Goal: Task Accomplishment & Management: Complete application form

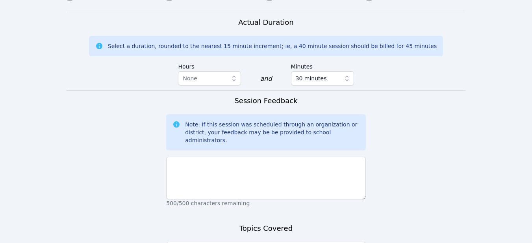
scroll to position [598, 0]
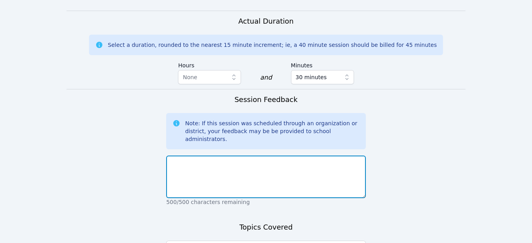
click at [196, 156] on textarea at bounding box center [266, 177] width 200 height 43
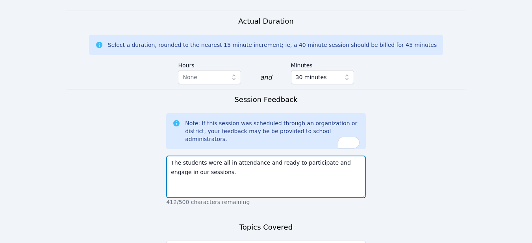
click at [204, 156] on textarea "The students were all in attendance and ready to participate and engage in our …" at bounding box center [266, 177] width 200 height 43
click at [251, 156] on textarea "The students were all in attendance and ready to participate and engage in our …" at bounding box center [266, 177] width 200 height 43
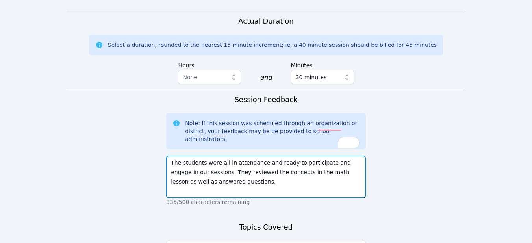
click at [327, 156] on textarea "The students were all in attendance and ready to participate and engage in our …" at bounding box center [266, 177] width 200 height 43
click at [200, 156] on textarea "The students were all in attendance and ready to participate and engage in our …" at bounding box center [266, 177] width 200 height 43
click at [198, 156] on textarea "The students were all in attendance and ready to participate and engage in our …" at bounding box center [266, 177] width 200 height 43
type textarea "The students were all in attendance and ready to participate and engage in our …"
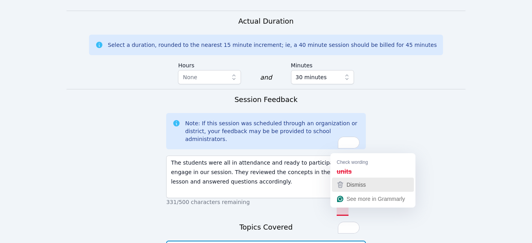
click at [346, 184] on span "Dismiss" at bounding box center [355, 184] width 19 height 6
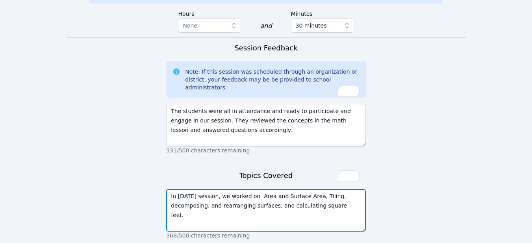
scroll to position [651, 0]
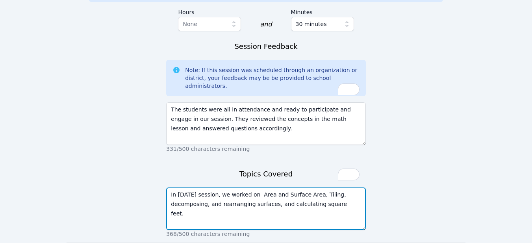
type textarea "In today's session, we worked on Area and Surface Area, Tiling, decomposing, an…"
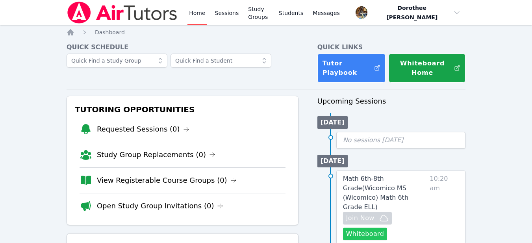
click at [367, 228] on button "Whiteboard" at bounding box center [365, 234] width 44 height 13
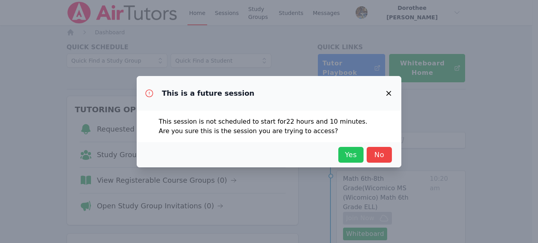
click at [342, 158] on span "Yes" at bounding box center [350, 154] width 17 height 11
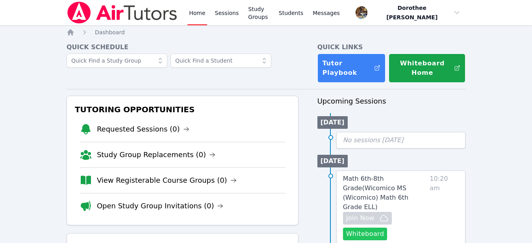
click at [360, 228] on button "Whiteboard" at bounding box center [365, 234] width 44 height 13
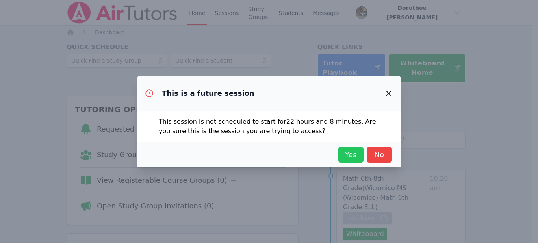
click at [348, 157] on span "Yes" at bounding box center [350, 154] width 17 height 11
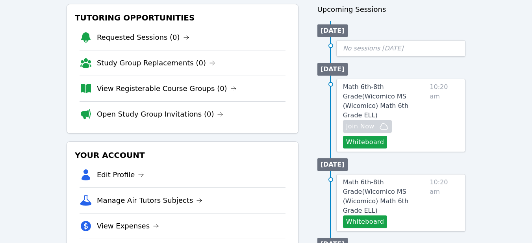
scroll to position [76, 0]
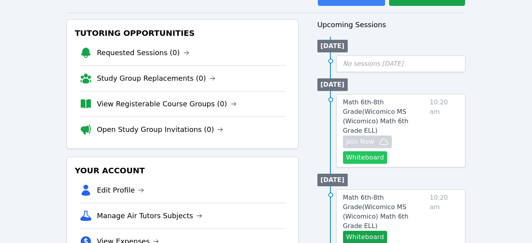
click at [354, 151] on button "Whiteboard" at bounding box center [365, 157] width 44 height 13
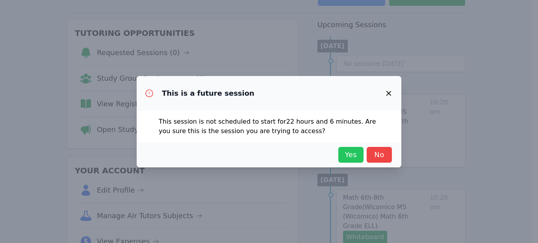
click at [349, 155] on span "Yes" at bounding box center [350, 154] width 17 height 11
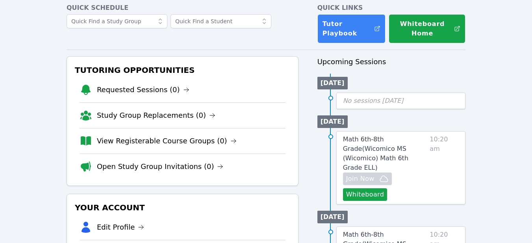
scroll to position [38, 0]
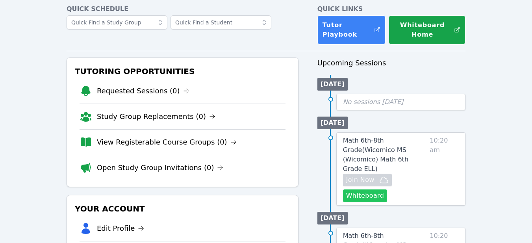
click at [354, 189] on button "Whiteboard" at bounding box center [365, 195] width 44 height 13
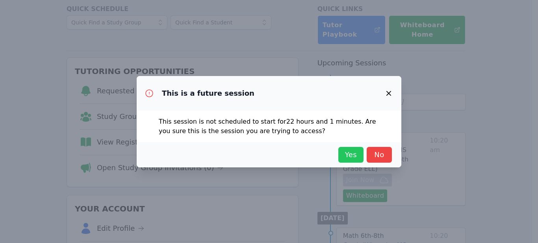
click at [347, 157] on span "Yes" at bounding box center [350, 154] width 17 height 11
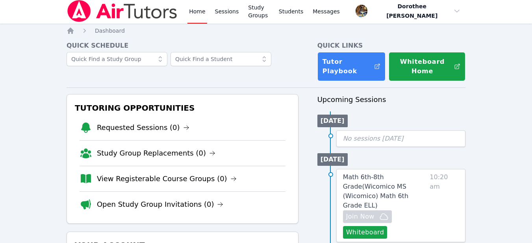
scroll to position [0, 0]
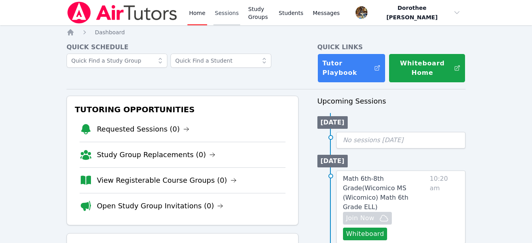
click at [220, 13] on link "Sessions" at bounding box center [226, 12] width 27 height 25
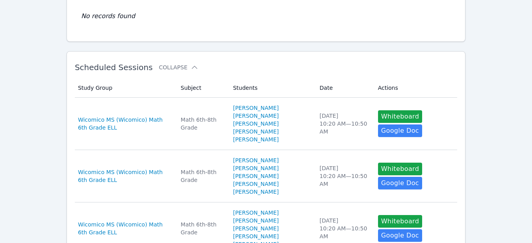
scroll to position [91, 0]
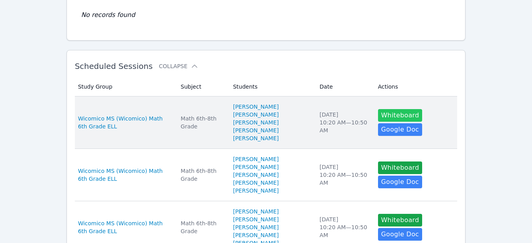
click at [399, 120] on button "Whiteboard" at bounding box center [400, 115] width 44 height 13
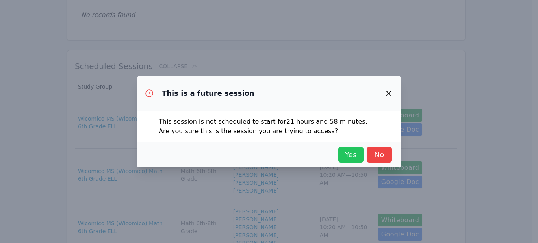
click at [348, 154] on span "Yes" at bounding box center [350, 154] width 17 height 11
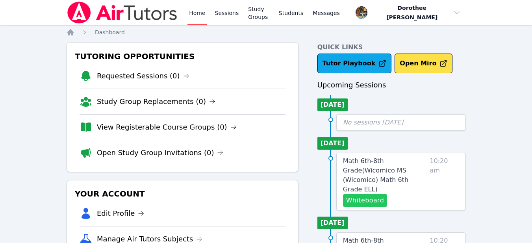
click at [358, 194] on button "Whiteboard" at bounding box center [365, 200] width 44 height 13
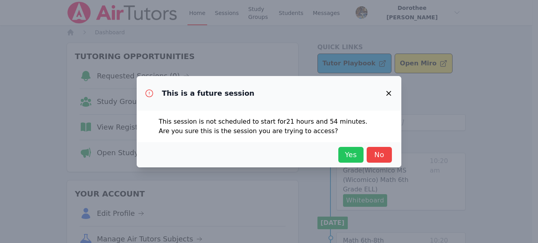
click at [349, 157] on span "Yes" at bounding box center [350, 154] width 17 height 11
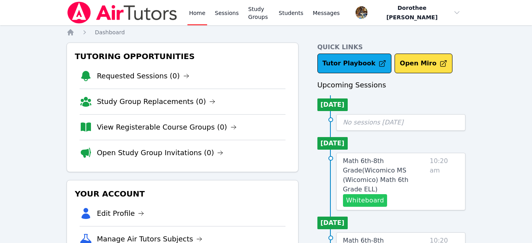
click at [368, 194] on button "Whiteboard" at bounding box center [365, 200] width 44 height 13
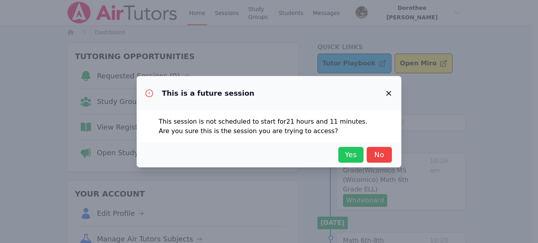
click at [346, 159] on span "Yes" at bounding box center [350, 154] width 17 height 11
